Goal: Task Accomplishment & Management: Use online tool/utility

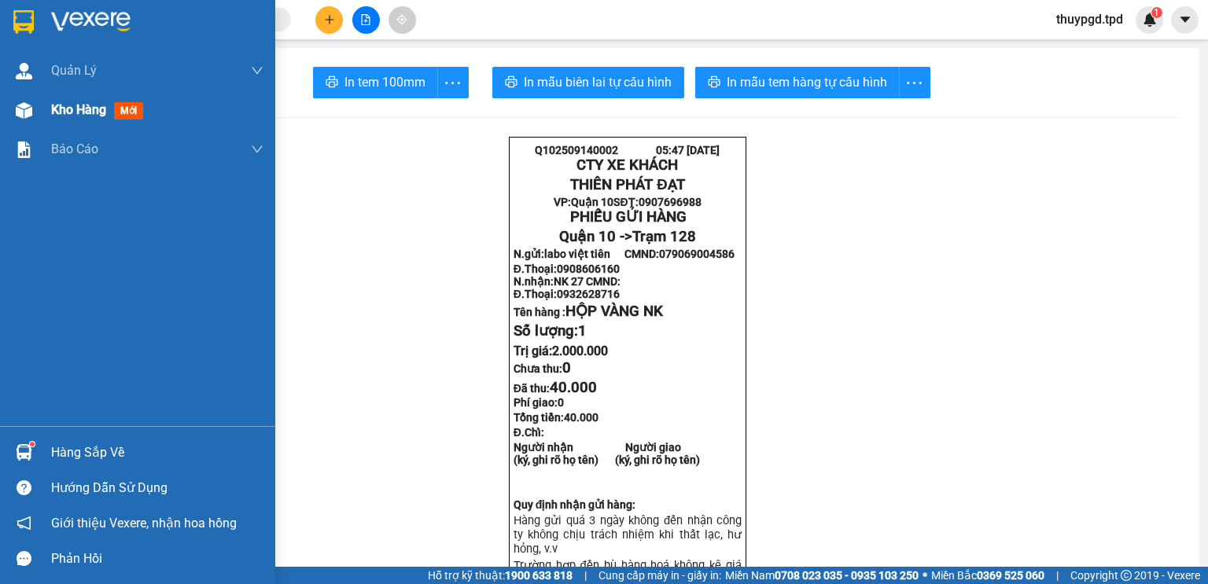
click at [129, 112] on span "mới" at bounding box center [128, 110] width 29 height 17
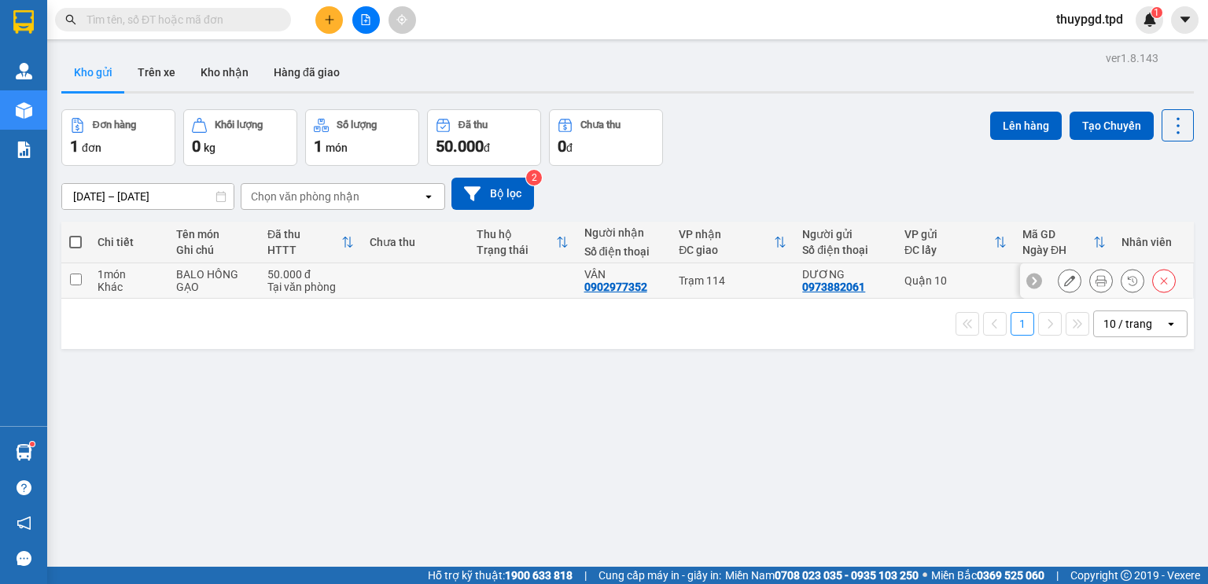
click at [1096, 283] on icon at bounding box center [1101, 280] width 11 height 11
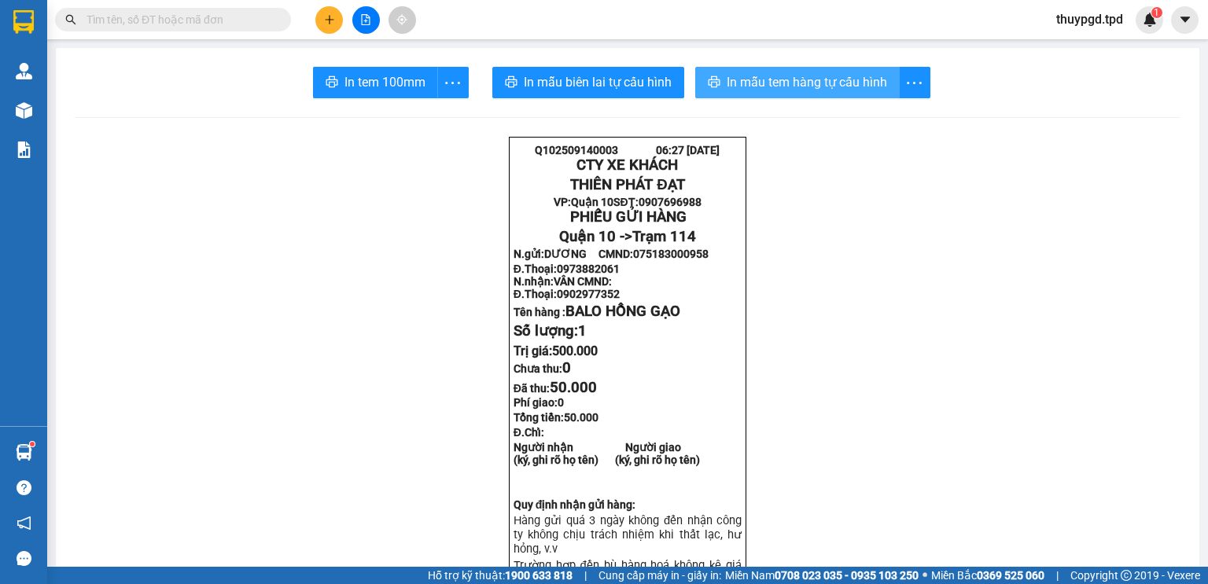
click at [742, 85] on span "In mẫu tem hàng tự cấu hình" at bounding box center [807, 82] width 160 height 20
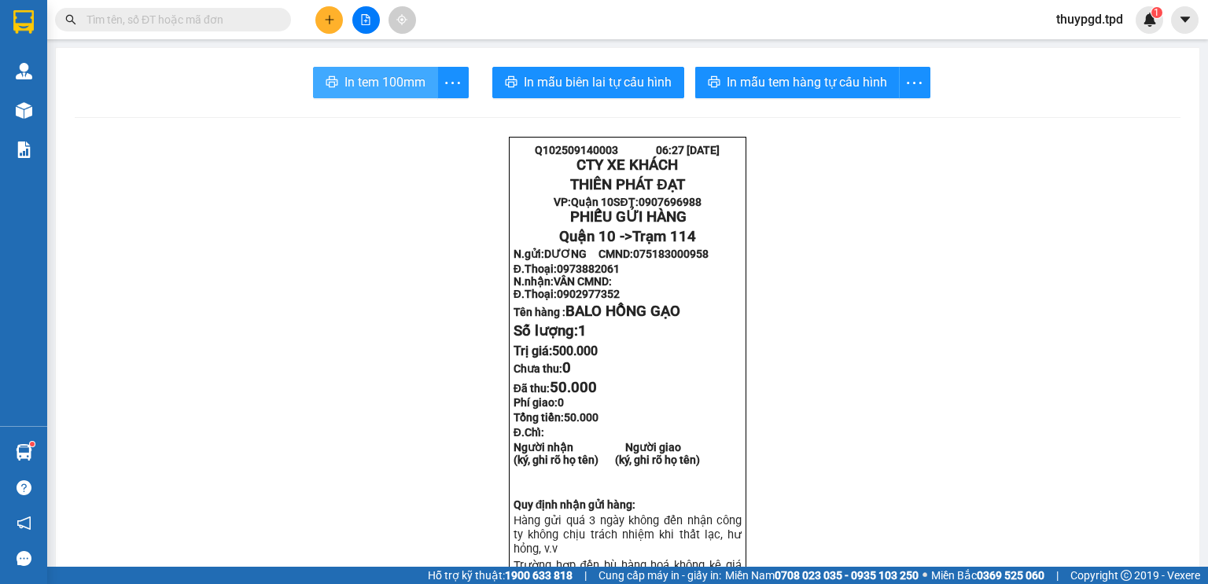
click at [393, 82] on span "In tem 100mm" at bounding box center [384, 82] width 81 height 20
